Goal: Task Accomplishment & Management: Manage account settings

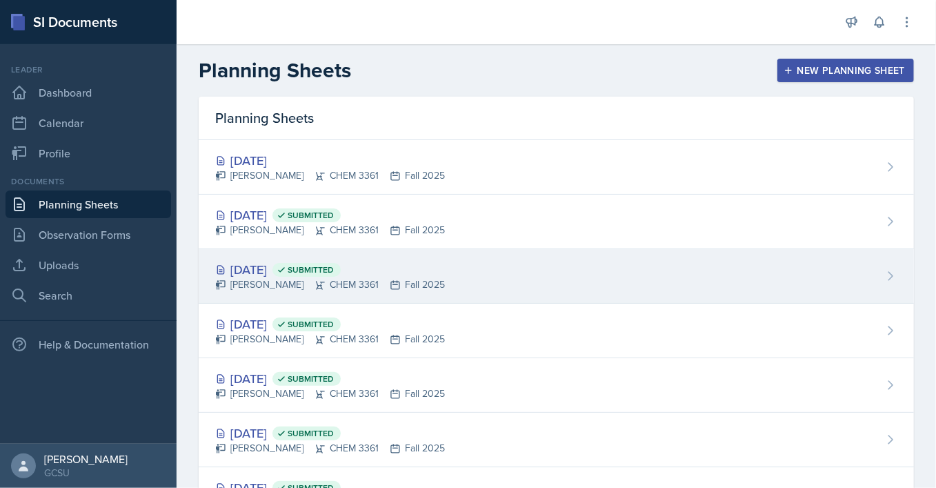
click at [264, 291] on div "[DATE] Submitted [PERSON_NAME] CHEM 3361 Fall 2025" at bounding box center [556, 276] width 715 height 54
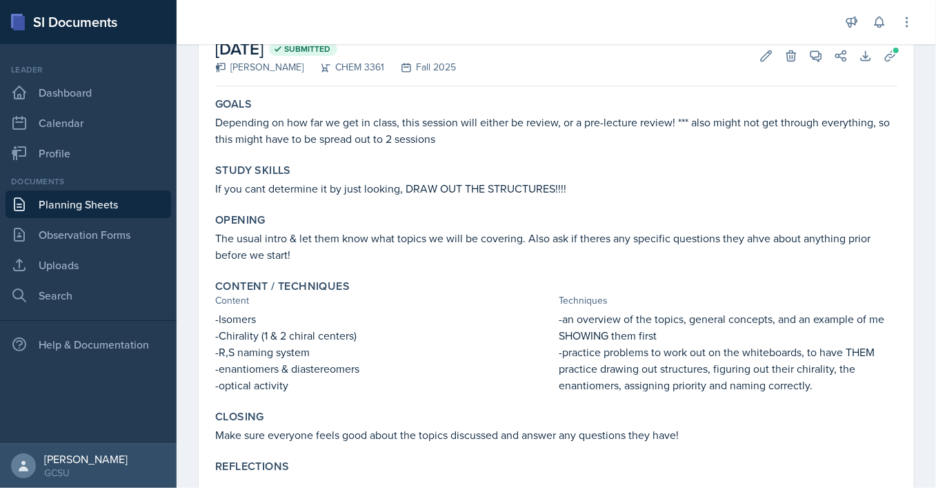
scroll to position [82, 0]
click at [763, 63] on button "Edit" at bounding box center [766, 56] width 25 height 25
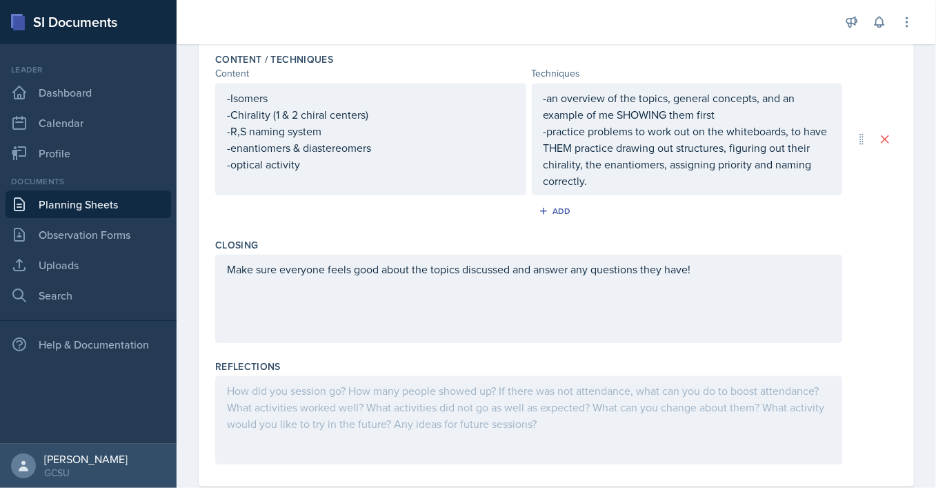
scroll to position [457, 0]
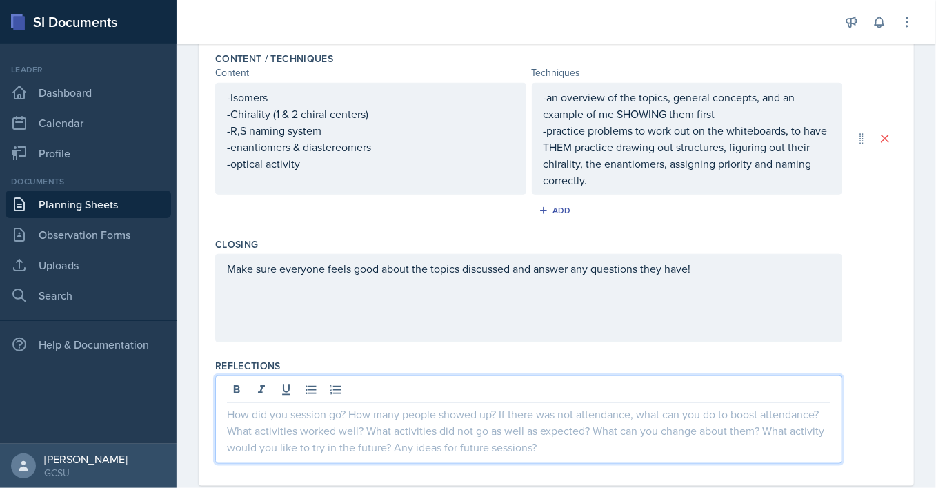
click at [322, 395] on div at bounding box center [528, 419] width 627 height 88
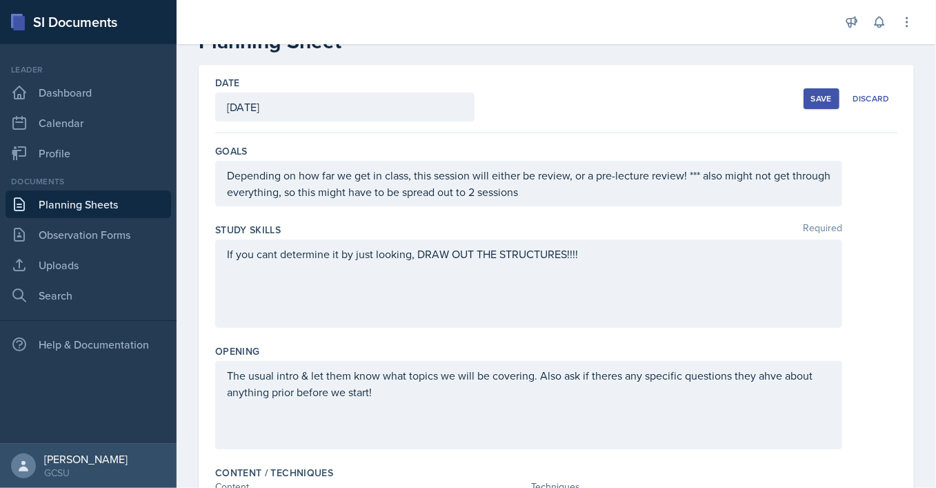
scroll to position [8, 0]
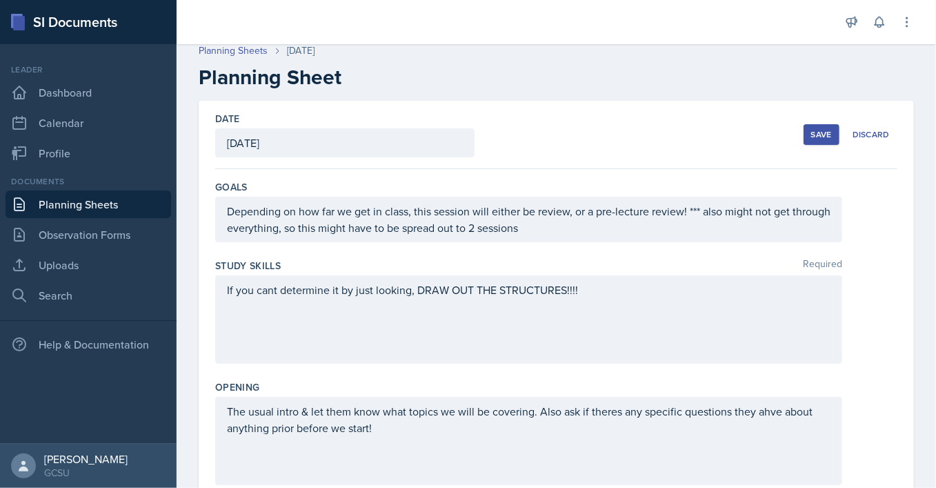
click at [812, 136] on div "Save" at bounding box center [821, 134] width 21 height 11
click at [704, 122] on div "Date [DATE] [DATE] 31 1 2 3 4 5 6 7 8 9 10 11 12 13 14 15 16 17 18 19 20 21 22 …" at bounding box center [556, 135] width 682 height 68
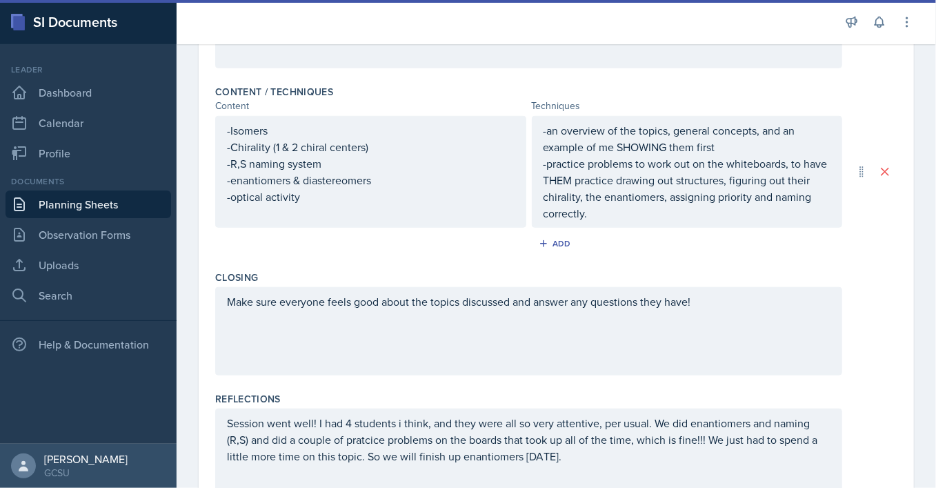
scroll to position [486, 0]
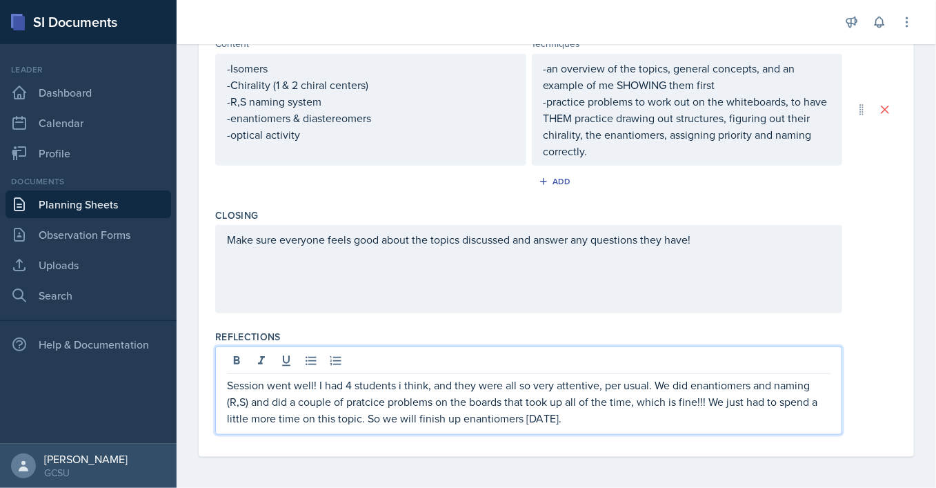
click at [376, 376] on p "Session went well! I had 4 students i think, and they were all so very attentiv…" at bounding box center [528, 401] width 603 height 50
click at [372, 397] on p "Session went well! I had 4 students i think, and they were all so very attentiv…" at bounding box center [528, 401] width 603 height 50
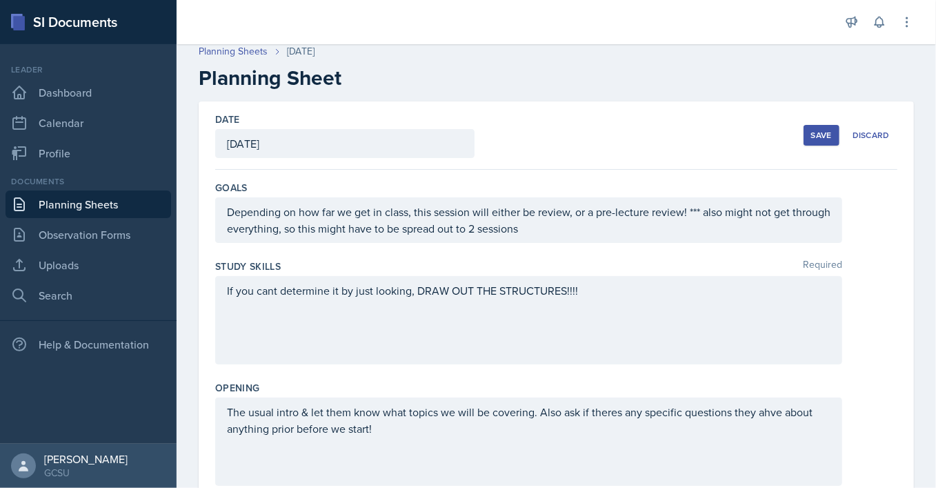
scroll to position [0, 0]
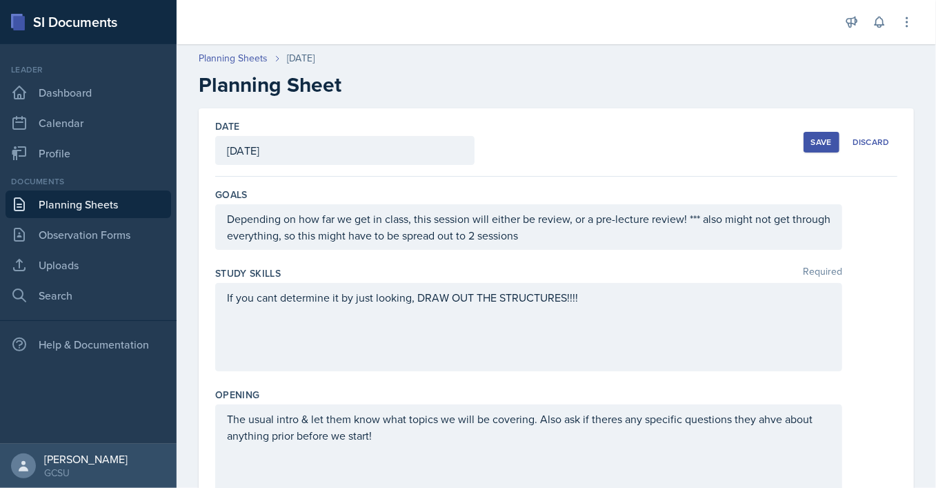
click at [811, 147] on button "Save" at bounding box center [821, 142] width 36 height 21
